Goal: Information Seeking & Learning: Check status

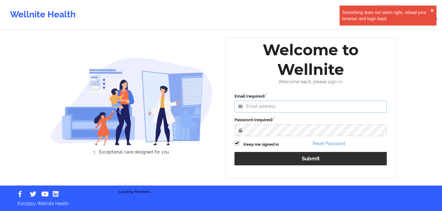
type input "[PERSON_NAME][EMAIL_ADDRESS][PERSON_NAME][DOMAIN_NAME]"
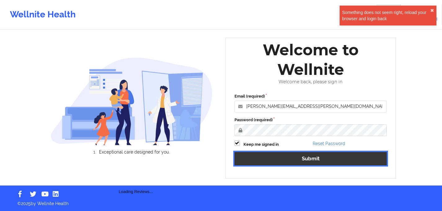
click at [262, 159] on button "Submit" at bounding box center [310, 158] width 153 height 13
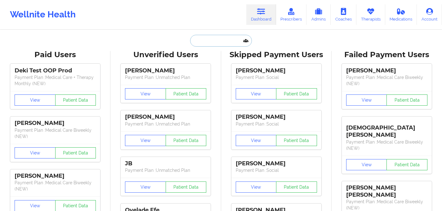
click at [212, 35] on input "text" at bounding box center [220, 41] width 61 height 12
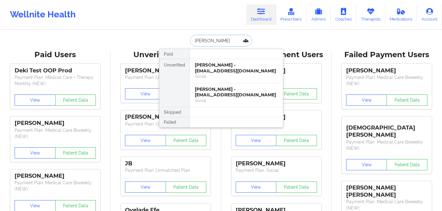
drag, startPoint x: 231, startPoint y: 42, endPoint x: 163, endPoint y: 41, distance: 68.2
click at [163, 41] on div "[PERSON_NAME] Paid Unverified [PERSON_NAME] - [EMAIL_ADDRESS][DOMAIN_NAME] Soci…" at bounding box center [221, 41] width 124 height 12
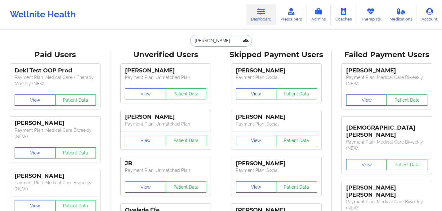
paste input "[EMAIL_ADDRESS][DOMAIN_NAME]"
type input "[EMAIL_ADDRESS][DOMAIN_NAME]"
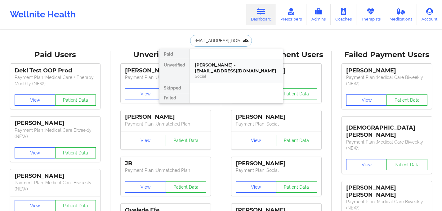
click at [231, 75] on div "Social" at bounding box center [236, 76] width 83 height 5
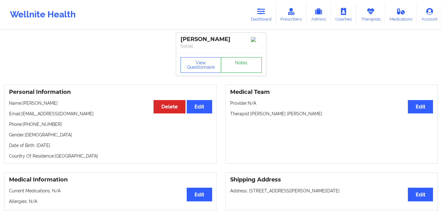
click at [249, 66] on link "Notes" at bounding box center [241, 65] width 41 height 16
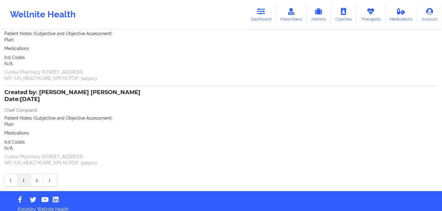
scroll to position [69, 0]
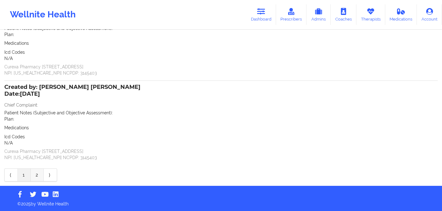
click at [38, 177] on link "2" at bounding box center [37, 174] width 13 height 12
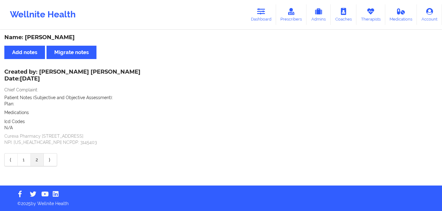
scroll to position [0, 0]
click at [26, 164] on link "1" at bounding box center [24, 159] width 13 height 12
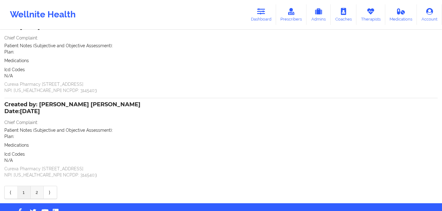
scroll to position [56, 0]
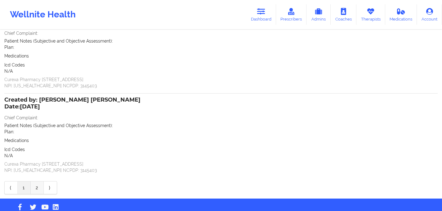
click at [37, 190] on link "2" at bounding box center [37, 187] width 13 height 12
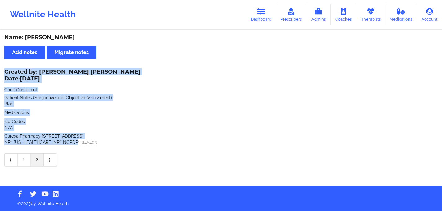
drag, startPoint x: 5, startPoint y: 69, endPoint x: 118, endPoint y: 141, distance: 134.1
click at [118, 141] on div "Created by: [PERSON_NAME] [PERSON_NAME] Date: [DATE] Chief Complaint: Patient N…" at bounding box center [220, 107] width 433 height 75
copy div "Created by: [PERSON_NAME] [PERSON_NAME] Date: [DATE] Chief Complaint: Patient N…"
click at [122, 100] on div "Patient Notes (Subjective and Objective Assessment):" at bounding box center [220, 97] width 433 height 6
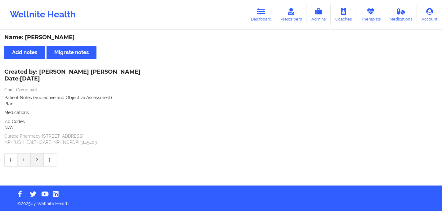
click at [24, 159] on link "1" at bounding box center [24, 159] width 13 height 12
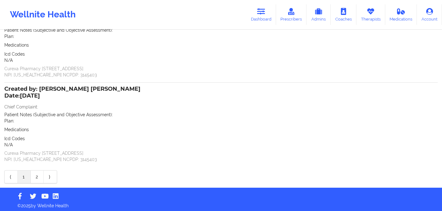
scroll to position [68, 0]
